Goal: Task Accomplishment & Management: Use online tool/utility

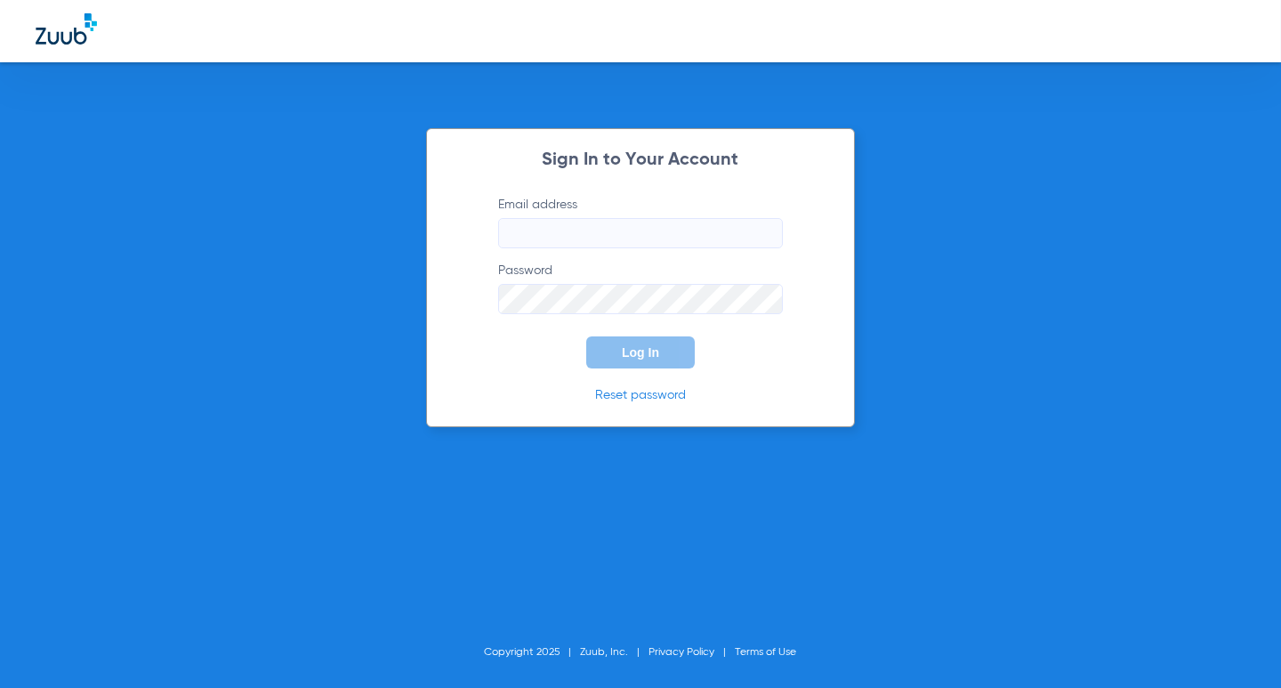
type input "[EMAIL_ADDRESS][DOMAIN_NAME]"
click at [733, 238] on input "[EMAIL_ADDRESS][DOMAIN_NAME]" at bounding box center [640, 233] width 285 height 30
drag, startPoint x: 490, startPoint y: 357, endPoint x: 584, endPoint y: 348, distance: 93.8
click at [490, 358] on form "Email address [EMAIL_ADDRESS][DOMAIN_NAME] Password Log In" at bounding box center [640, 282] width 338 height 173
click at [622, 342] on button "Log In" at bounding box center [640, 352] width 109 height 32
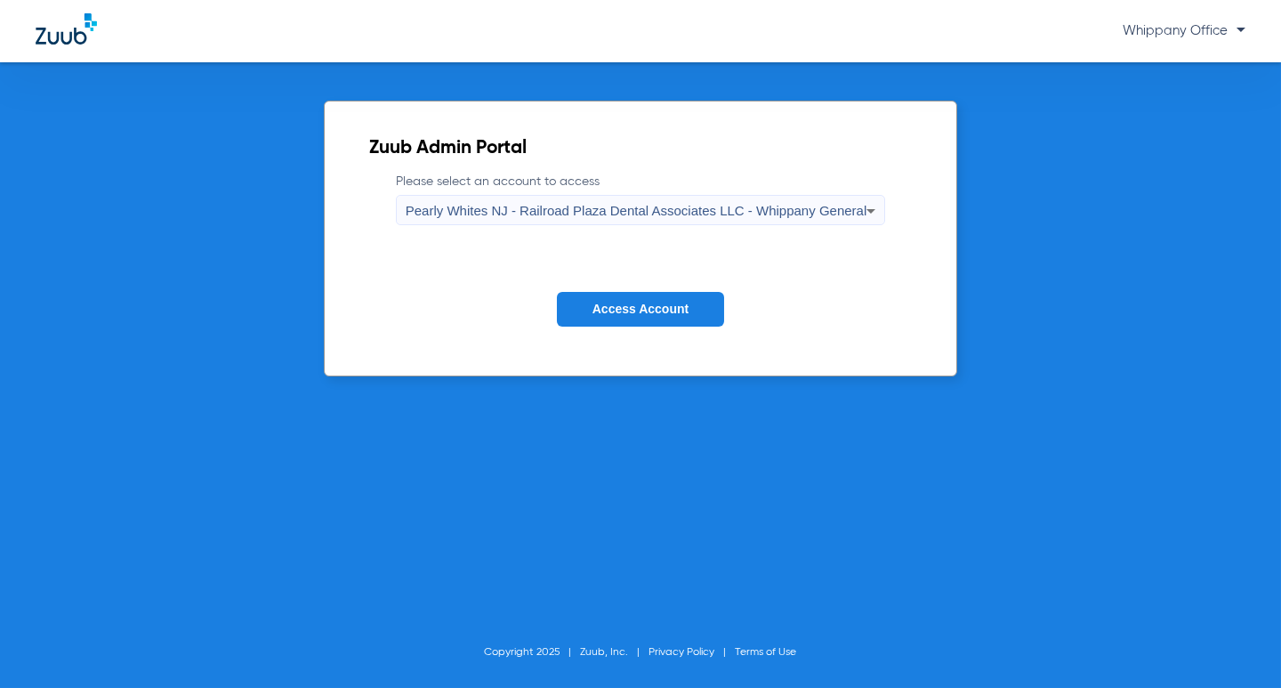
click at [831, 204] on span "Pearly Whites NJ - Railroad Plaza Dental Associates LLC - Whippany General" at bounding box center [637, 210] width 462 height 15
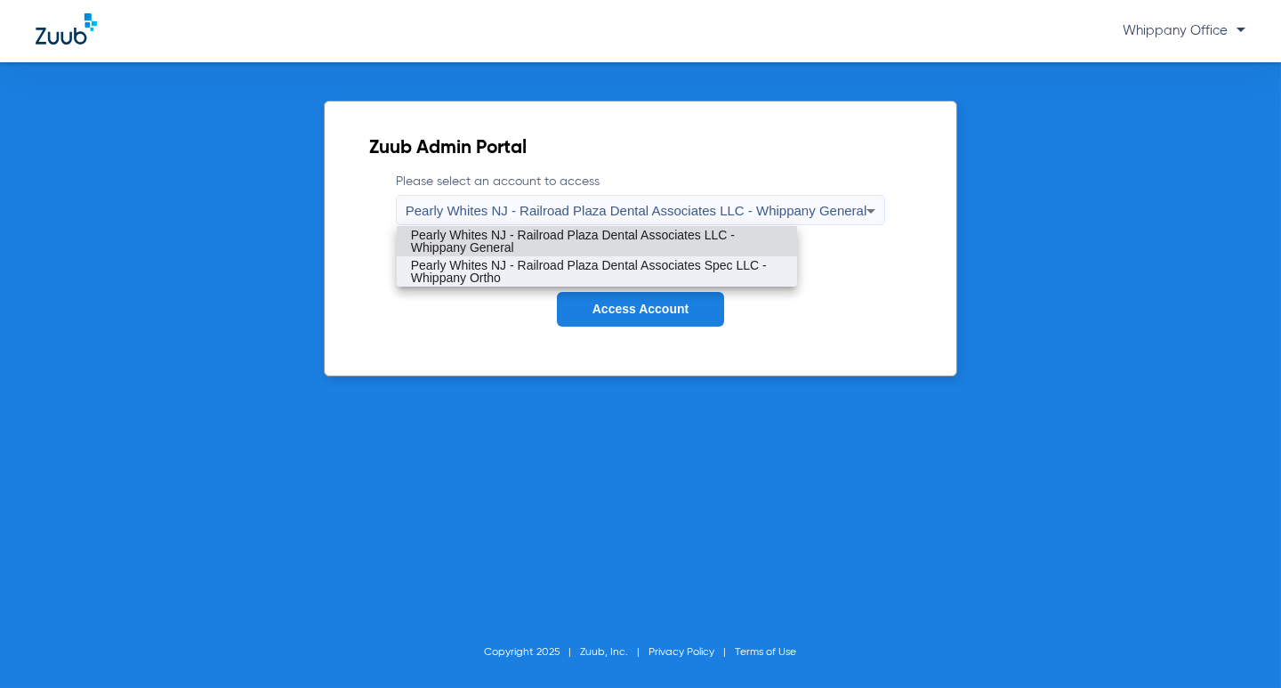
click at [776, 263] on span "Pearly Whites NJ - Railroad Plaza Dental Associates Spec LLC - Whippany Ortho" at bounding box center [597, 271] width 372 height 25
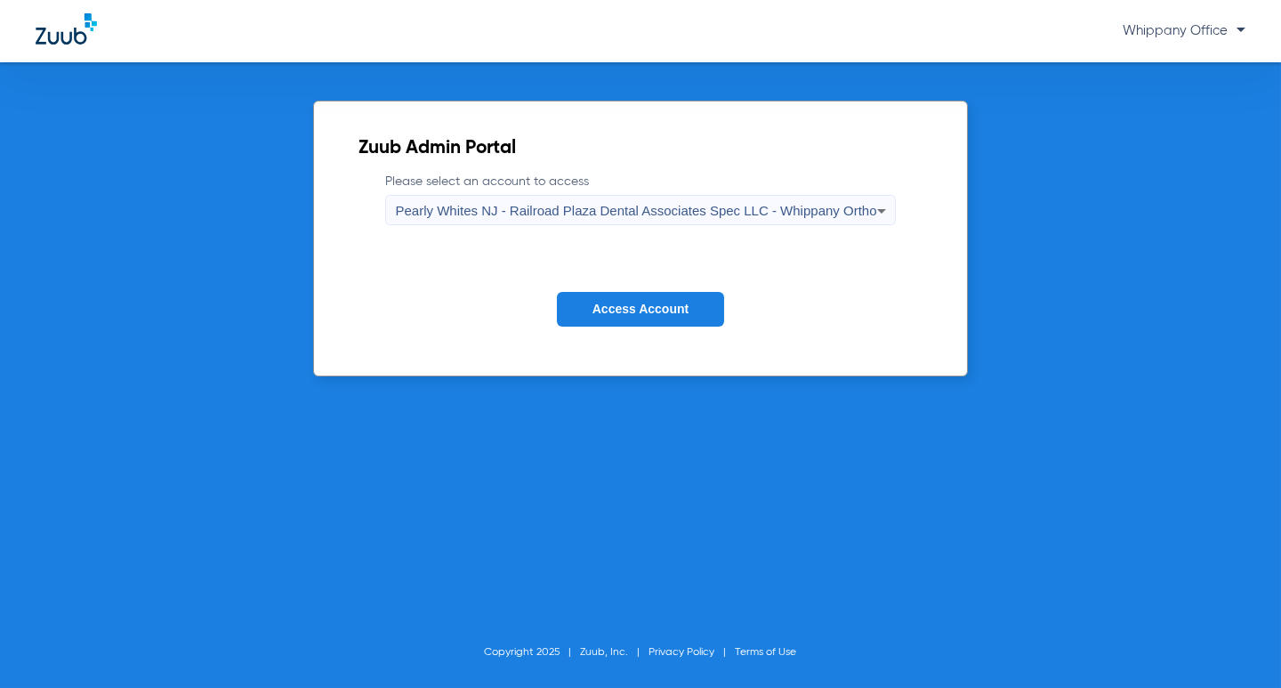
click at [709, 295] on button "Access Account" at bounding box center [640, 309] width 167 height 35
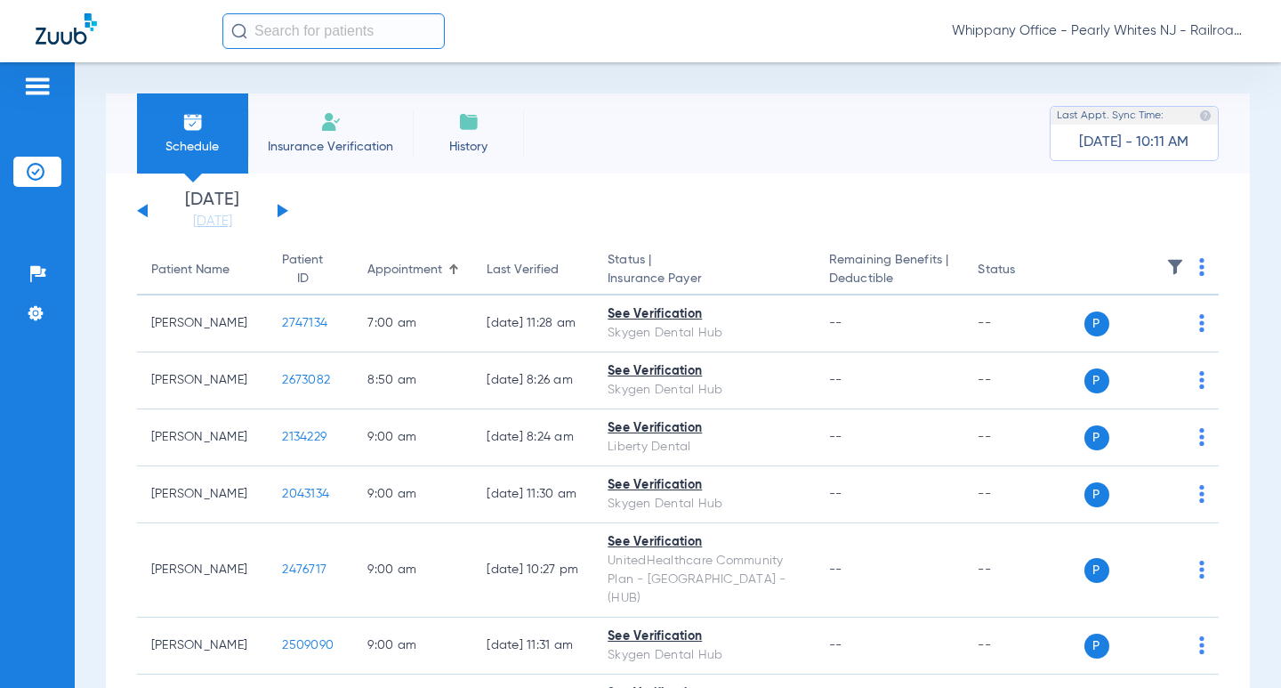
click at [283, 209] on button at bounding box center [283, 210] width 11 height 13
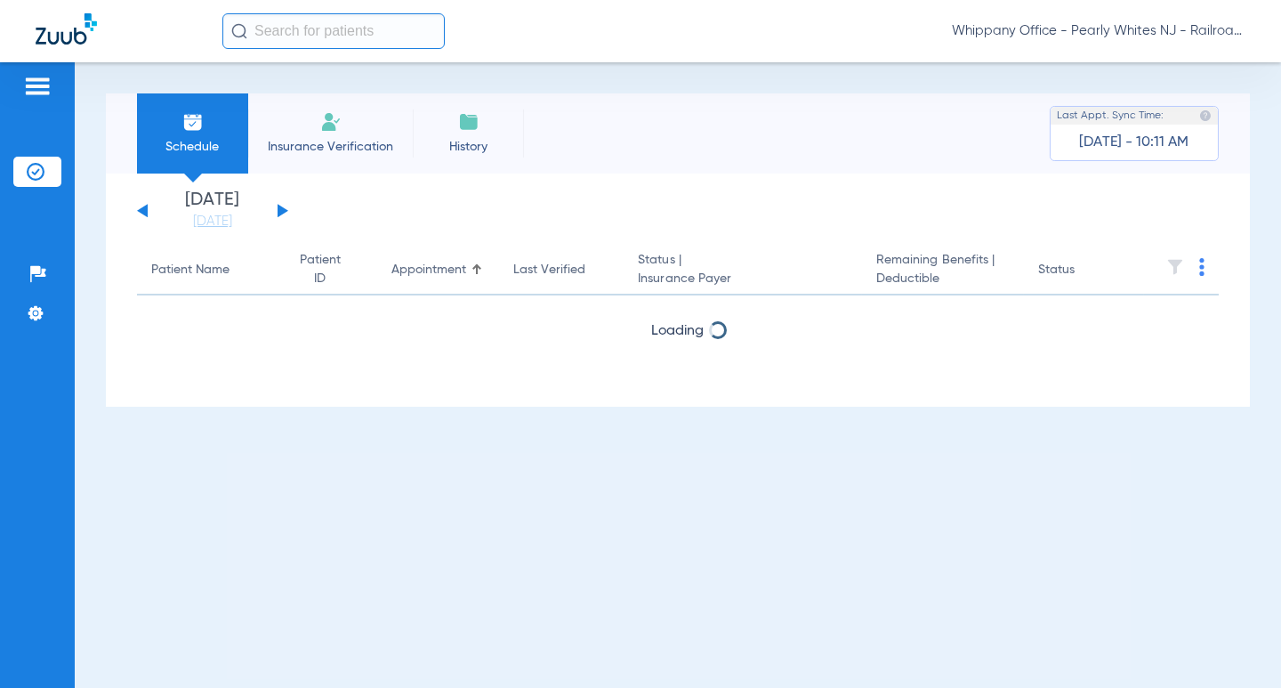
click at [283, 209] on button at bounding box center [283, 210] width 11 height 13
click at [140, 205] on div "[DATE] [DATE] [DATE] [DATE] [DATE] [DATE] [DATE] [DATE] [DATE] [DATE] [DATE] [D…" at bounding box center [212, 210] width 151 height 39
click at [141, 210] on button at bounding box center [142, 210] width 11 height 13
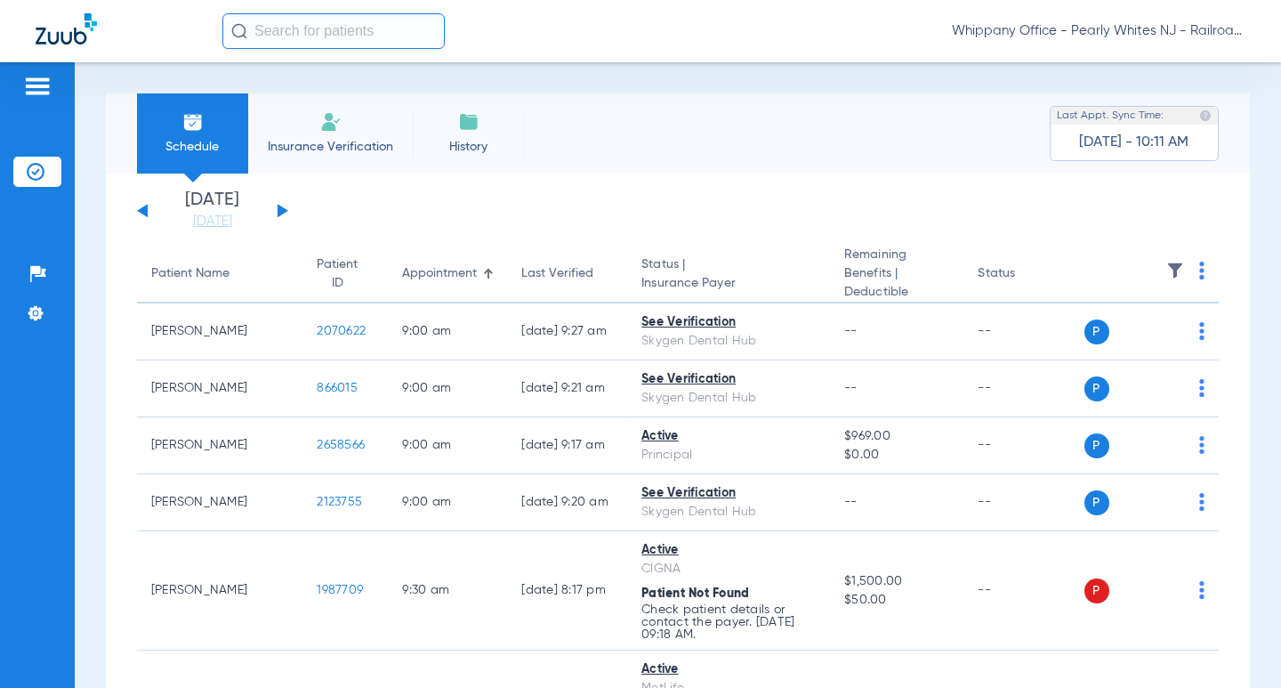
click at [1199, 272] on img at bounding box center [1201, 271] width 5 height 18
click at [1113, 339] on span "Verify All" at bounding box center [1120, 341] width 107 height 12
drag, startPoint x: 1186, startPoint y: 269, endPoint x: 1174, endPoint y: 280, distance: 16.4
click at [1199, 269] on img at bounding box center [1201, 271] width 5 height 18
drag, startPoint x: 1112, startPoint y: 326, endPoint x: 910, endPoint y: 5, distance: 379.4
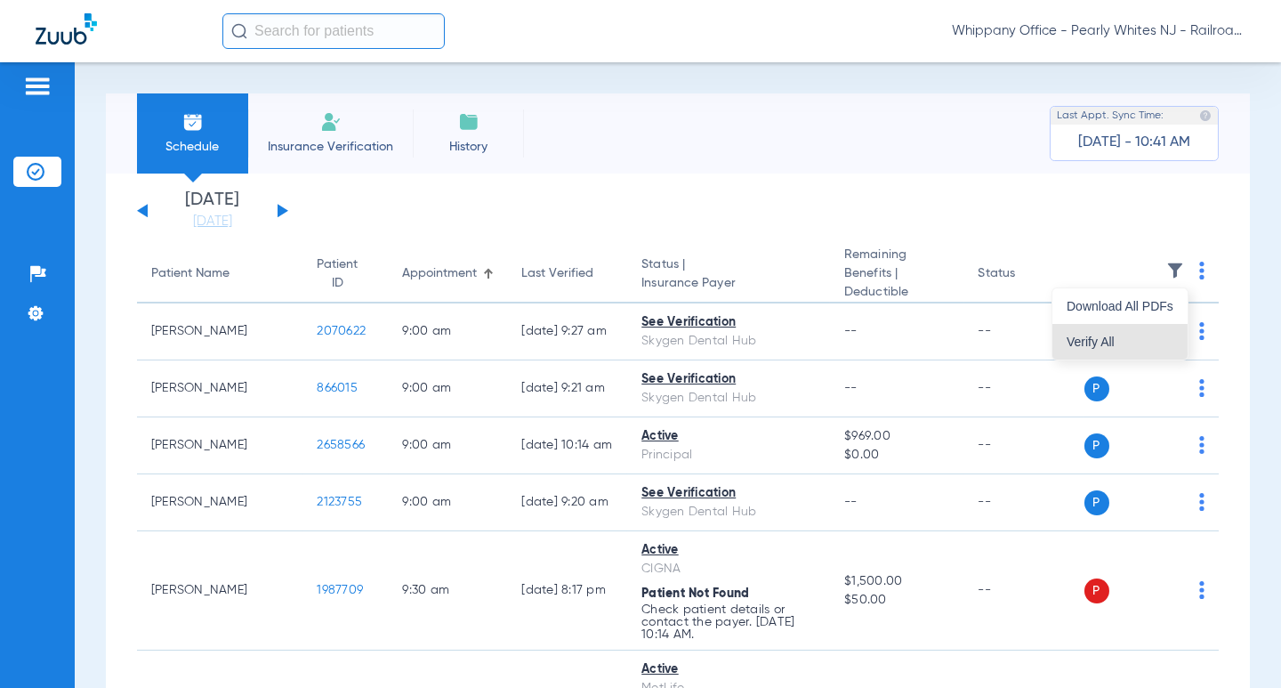
click at [1112, 327] on button "Verify All" at bounding box center [1119, 342] width 135 height 36
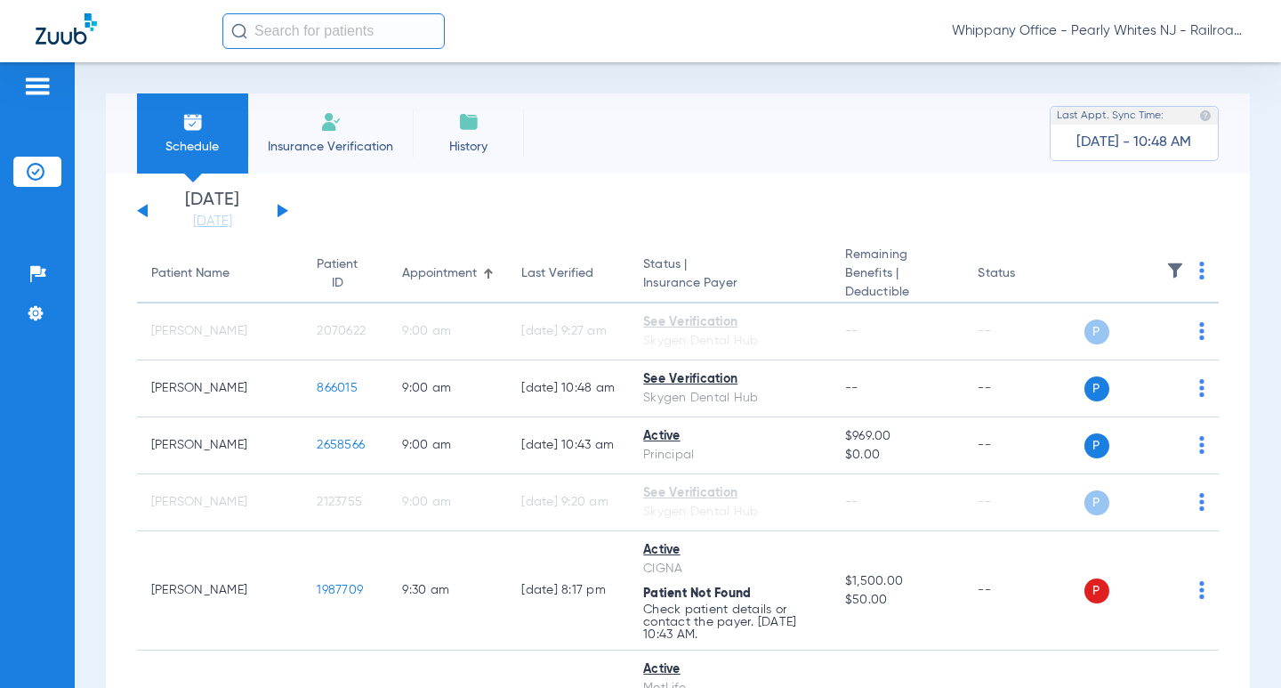
click at [1199, 271] on img at bounding box center [1201, 271] width 5 height 18
click at [1124, 327] on button "Verify All" at bounding box center [1119, 342] width 135 height 36
